Goal: Information Seeking & Learning: Check status

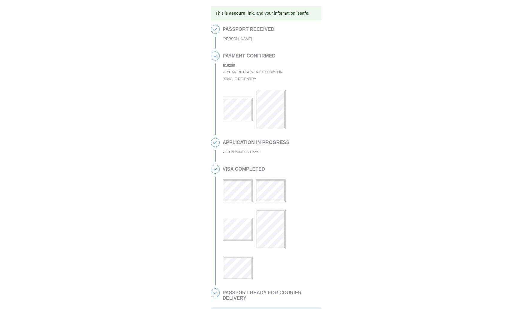
scroll to position [128, 0]
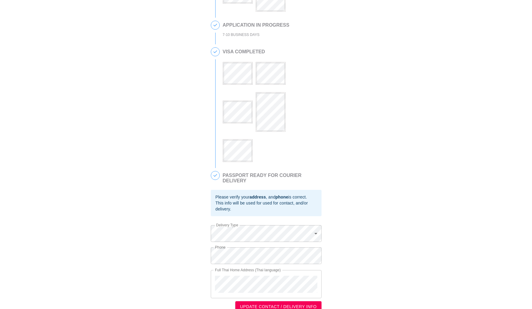
scroll to position [128, 0]
